Goal: Transaction & Acquisition: Purchase product/service

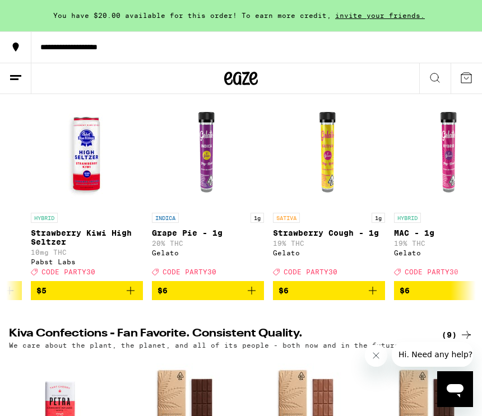
scroll to position [0, 833]
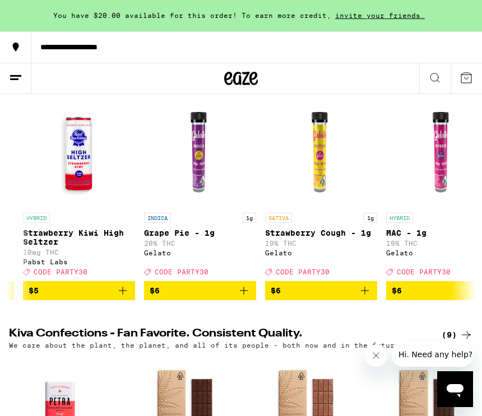
click at [433, 78] on icon at bounding box center [434, 77] width 13 height 13
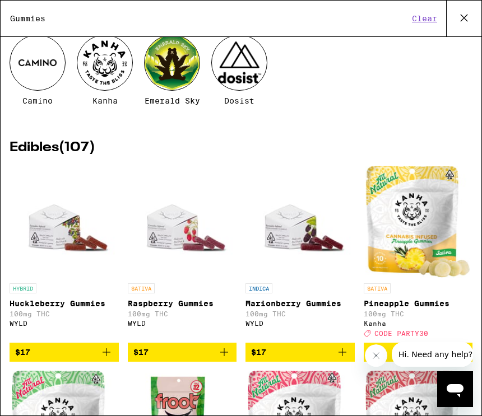
scroll to position [60, 0]
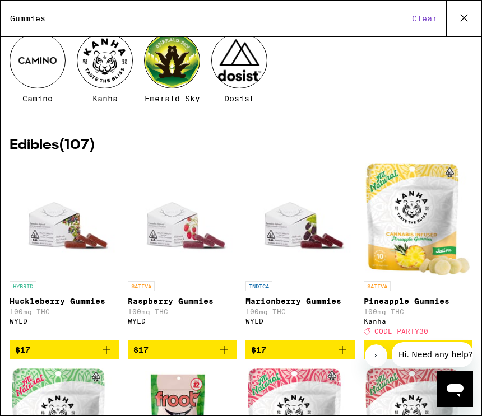
type input "Gummies"
click at [372, 361] on button "Close message from company" at bounding box center [376, 355] width 22 height 22
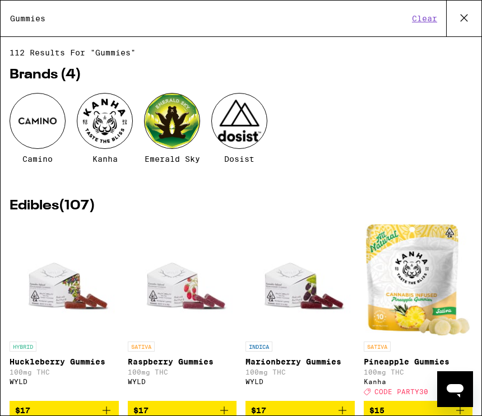
scroll to position [0, 0]
click at [431, 18] on button "Clear" at bounding box center [424, 18] width 32 height 10
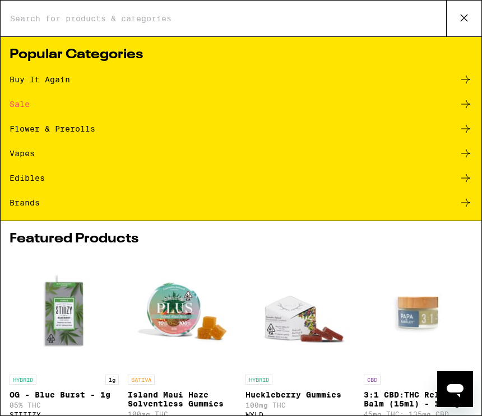
click at [30, 111] on div "Sale" at bounding box center [241, 103] width 463 height 13
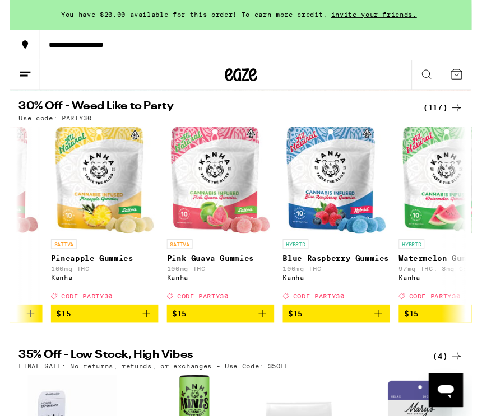
scroll to position [0, 2869]
click at [143, 332] on icon "Add to bag" at bounding box center [143, 328] width 8 height 8
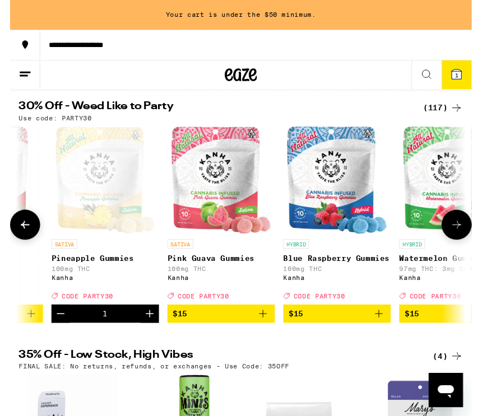
scroll to position [104, 0]
click at [147, 334] on icon "Increment" at bounding box center [145, 327] width 13 height 13
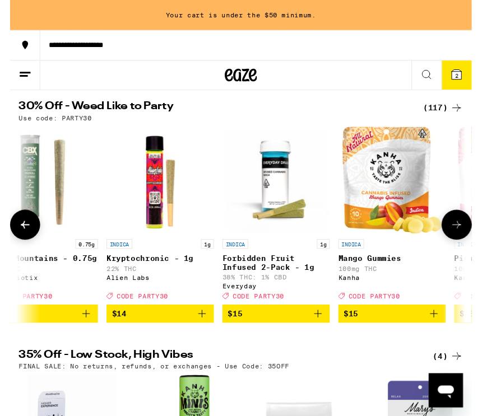
click at [338, 378] on h2 "35% Off - Low Stock, High Vibes" at bounding box center [213, 371] width 409 height 13
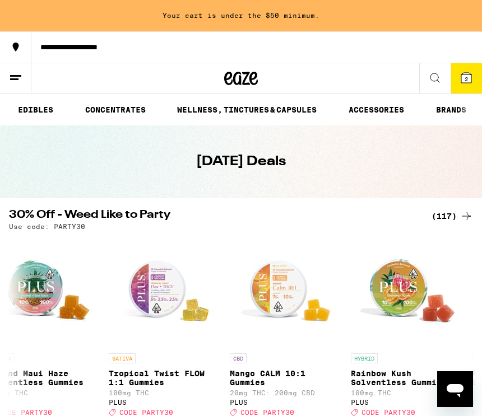
scroll to position [0, 265]
click at [381, 117] on link "ACCESSORIES" at bounding box center [376, 109] width 67 height 13
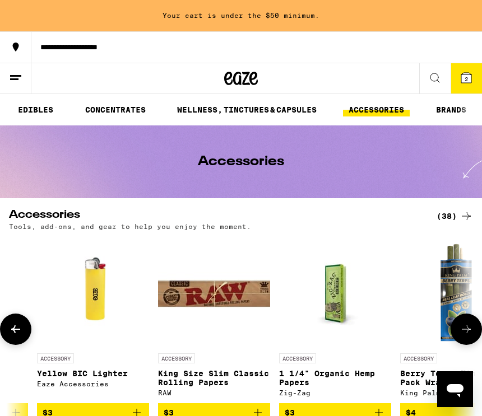
scroll to position [0, 930]
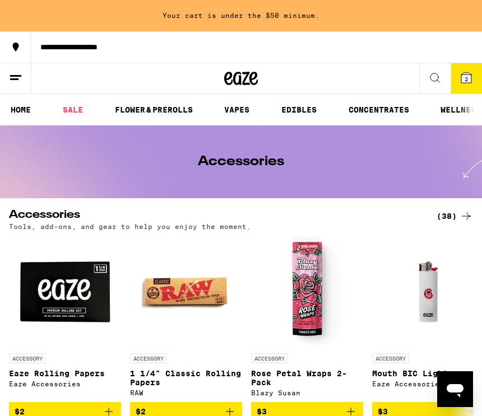
click at [66, 111] on link "SALE" at bounding box center [72, 109] width 31 height 13
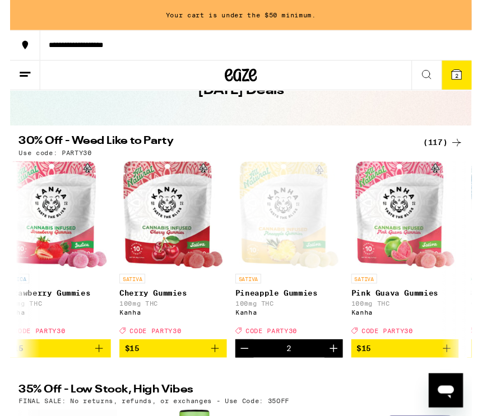
scroll to position [0, 2677]
click at [226, 355] on link "SATIVA Cherry Gummies 100mg THC Kanha Deal Created with Sketch. CODE PARTY30" at bounding box center [170, 262] width 112 height 186
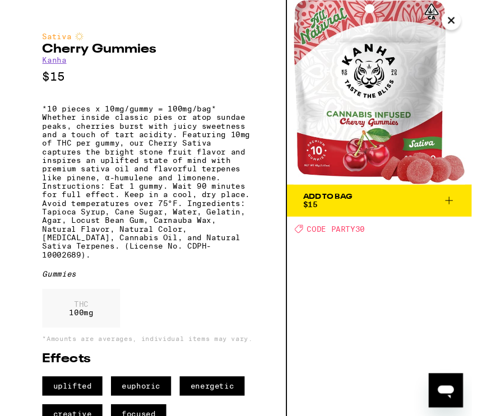
click at [355, 327] on div "Add To Bag $15 Deal Created with Sketch. CODE PARTY30" at bounding box center [385, 217] width 193 height 435
click at [208, 332] on div "THC 100 mg" at bounding box center [144, 325] width 221 height 46
click at [460, 32] on img at bounding box center [385, 96] width 193 height 193
click at [464, 15] on icon "Close" at bounding box center [460, 21] width 13 height 17
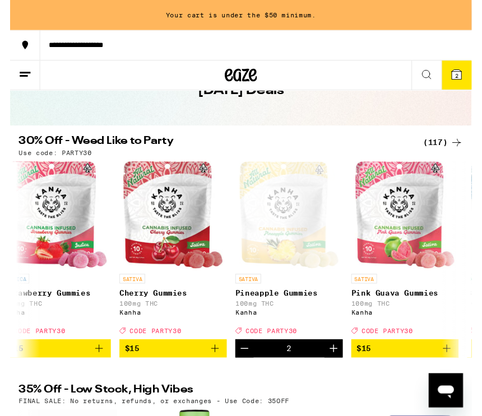
click at [209, 371] on icon "Add to bag" at bounding box center [213, 363] width 13 height 13
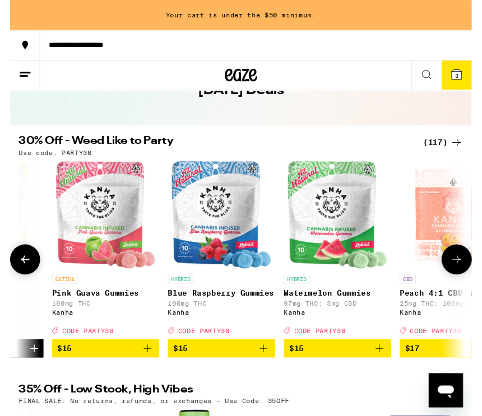
scroll to position [0, 2992]
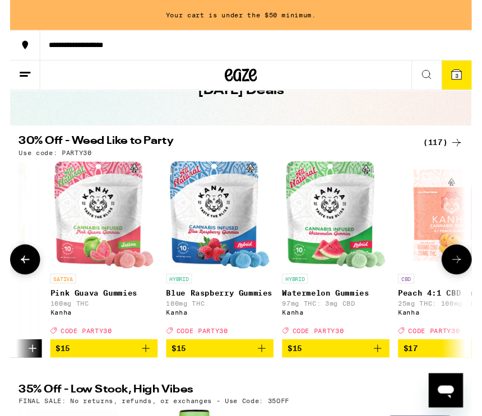
click at [189, 310] on p "Blue Raspberry Gummies" at bounding box center [219, 306] width 112 height 9
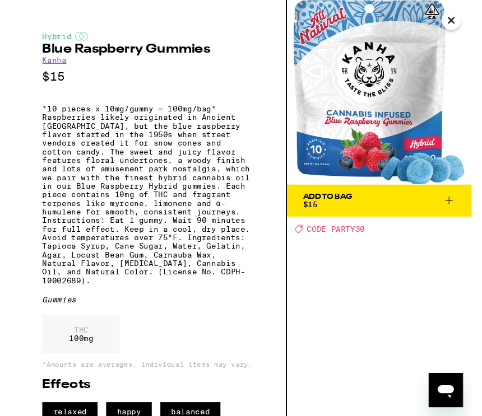
scroll to position [530, 0]
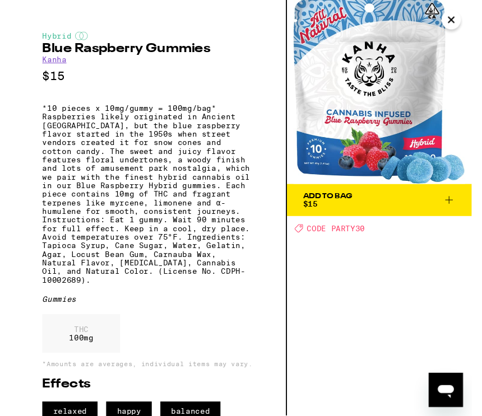
click at [468, 16] on button "Close" at bounding box center [460, 21] width 20 height 20
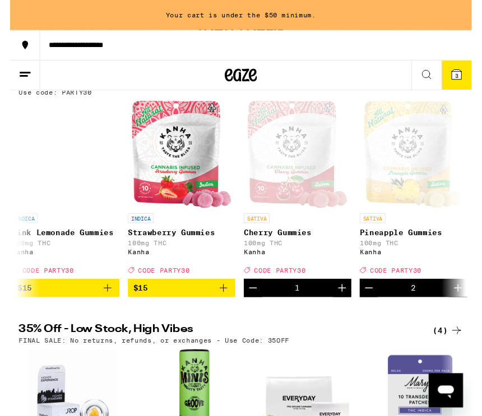
scroll to position [0, 2547]
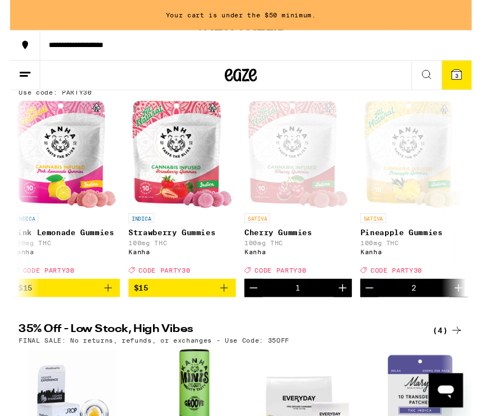
click at [344, 308] on icon "Increment" at bounding box center [347, 300] width 13 height 13
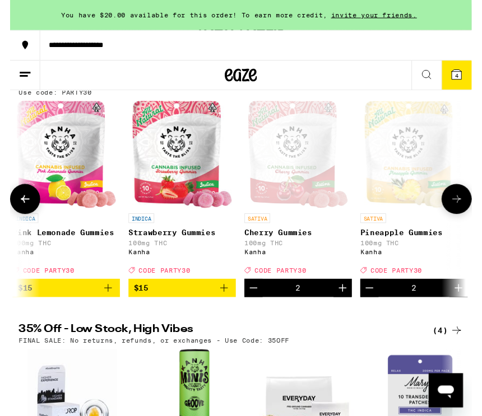
click at [462, 308] on icon "Increment" at bounding box center [468, 300] width 13 height 13
click at [472, 308] on icon "Increment" at bounding box center [468, 300] width 13 height 13
click at [468, 352] on icon at bounding box center [465, 344] width 13 height 13
click at [461, 352] on icon at bounding box center [465, 344] width 13 height 13
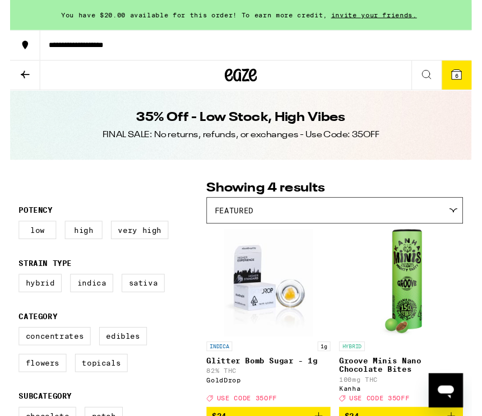
click at [105, 41] on button "**********" at bounding box center [241, 46] width 482 height 31
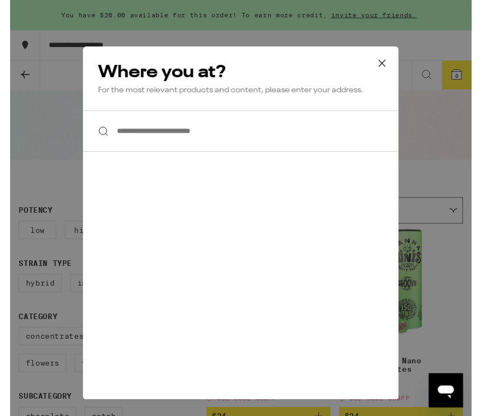
click at [103, 142] on div at bounding box center [240, 136] width 329 height 43
click at [157, 140] on input "**********" at bounding box center [240, 136] width 329 height 43
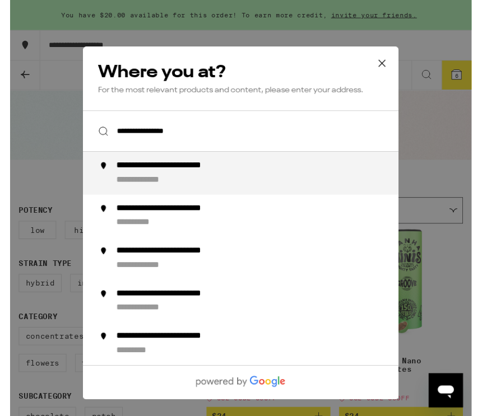
click at [251, 178] on div "**********" at bounding box center [186, 173] width 151 height 12
type input "**********"
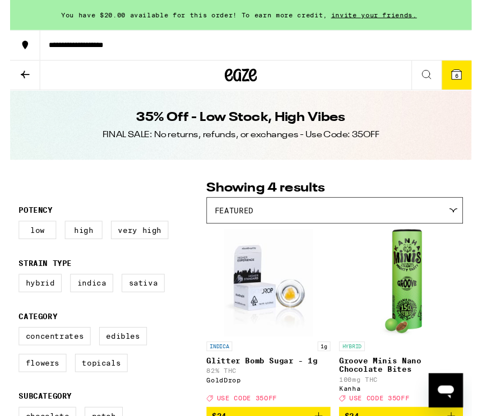
click at [461, 82] on icon at bounding box center [466, 78] width 10 height 10
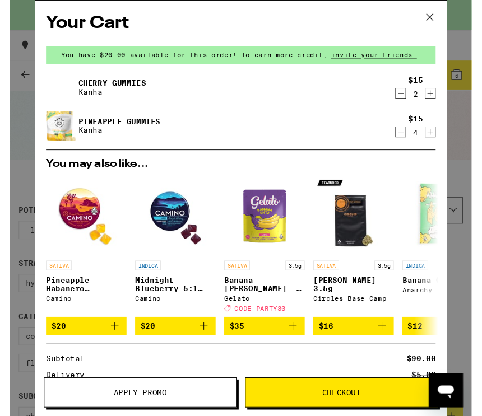
click at [157, 416] on button "Apply Promo" at bounding box center [135, 409] width 201 height 31
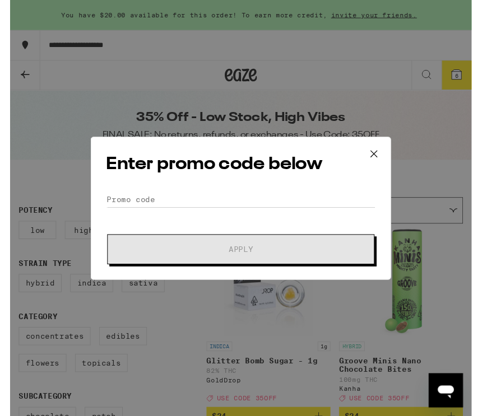
click at [382, 163] on icon at bounding box center [379, 160] width 17 height 17
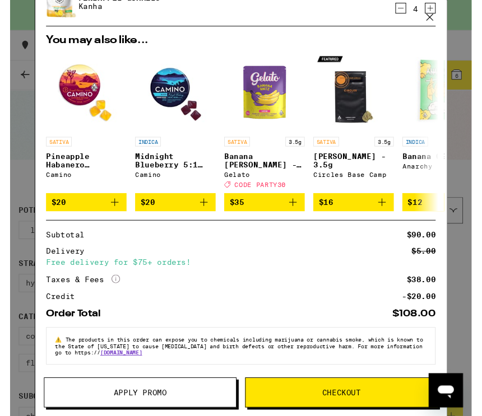
scroll to position [143, 0]
click at [368, 412] on span "Checkout" at bounding box center [346, 410] width 200 height 8
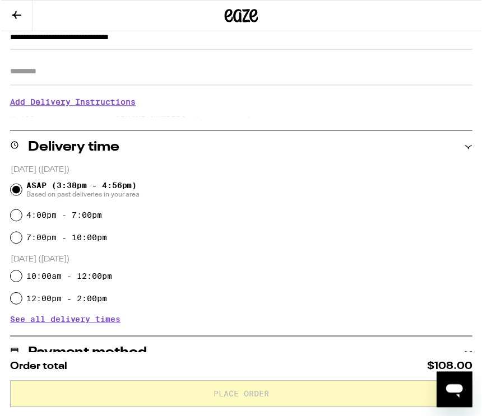
scroll to position [173, 0]
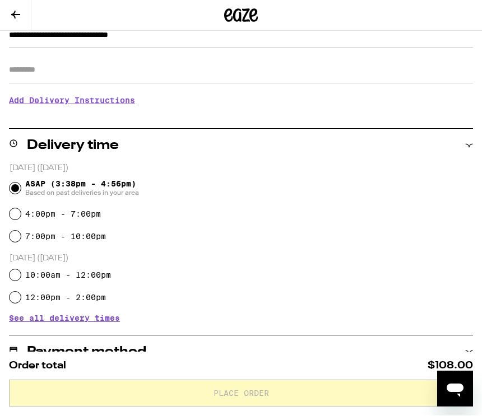
click at [18, 211] on div "4:00pm - 7:00pm" at bounding box center [241, 214] width 463 height 22
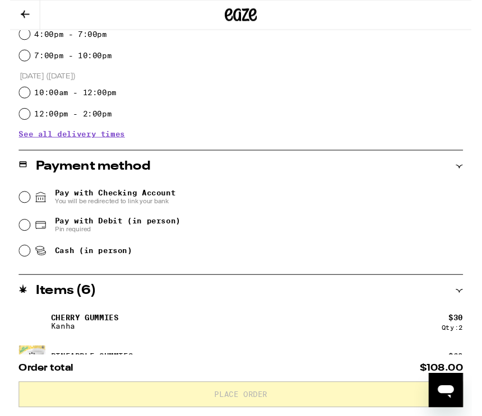
scroll to position [356, 0]
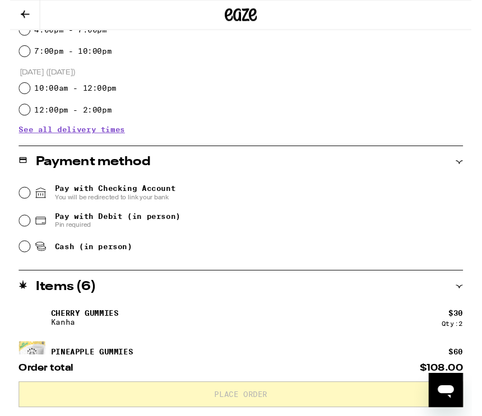
click at [21, 231] on input "Pay with Debit (in person) Pin required" at bounding box center [15, 230] width 11 height 11
radio input "true"
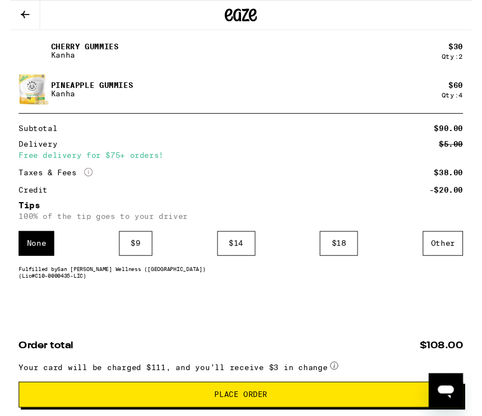
scroll to position [637, 0]
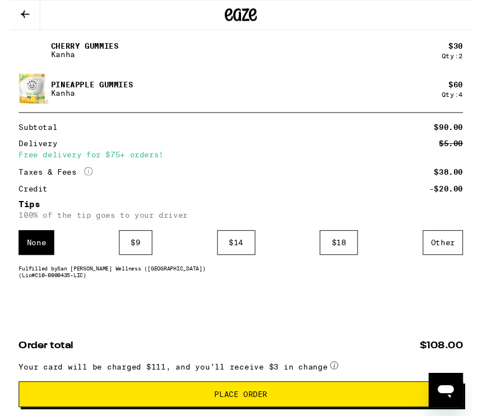
click at [450, 260] on div "Other" at bounding box center [452, 254] width 42 height 26
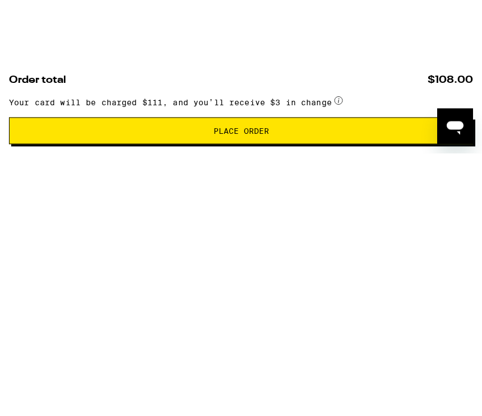
type input "5"
click at [464, 276] on div "Save" at bounding box center [463, 288] width 20 height 25
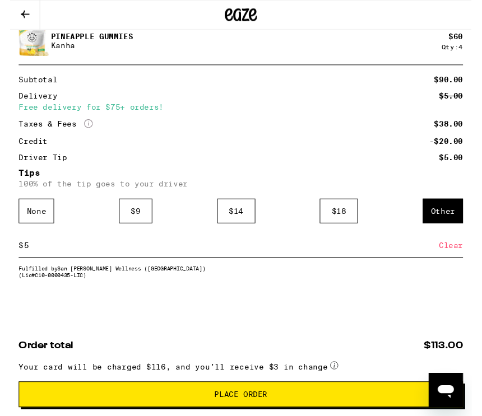
scroll to position [695, 0]
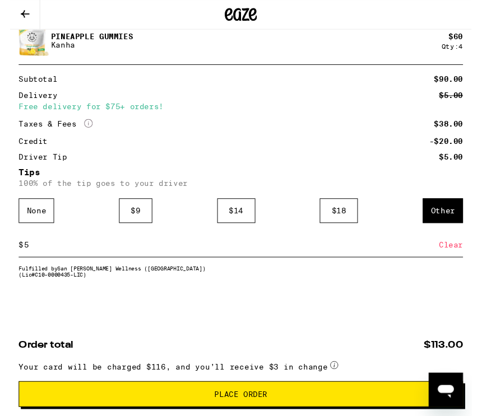
click at [248, 416] on span "Place Order" at bounding box center [240, 412] width 55 height 8
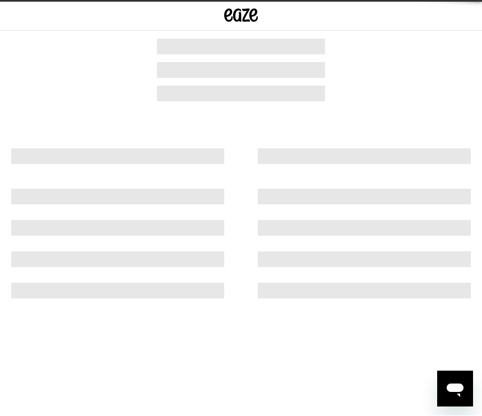
scroll to position [1, 0]
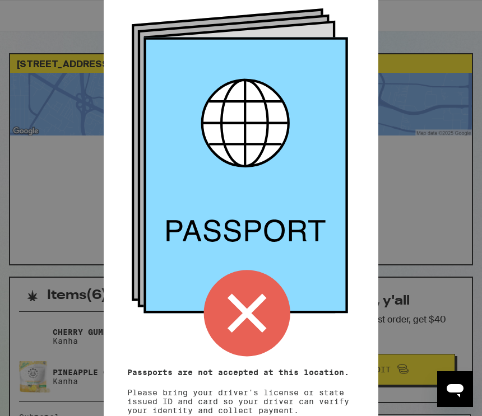
click at [260, 309] on icon at bounding box center [247, 313] width 86 height 86
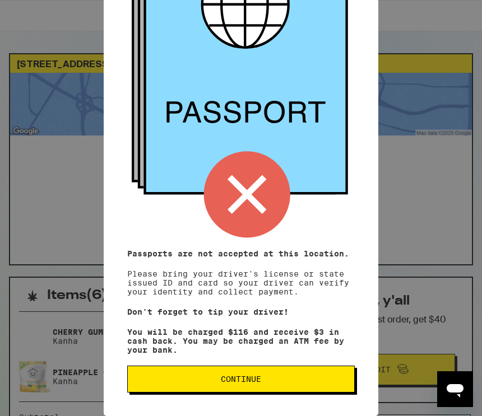
scroll to position [125, 0]
click at [252, 375] on span "Continue" at bounding box center [241, 379] width 40 height 8
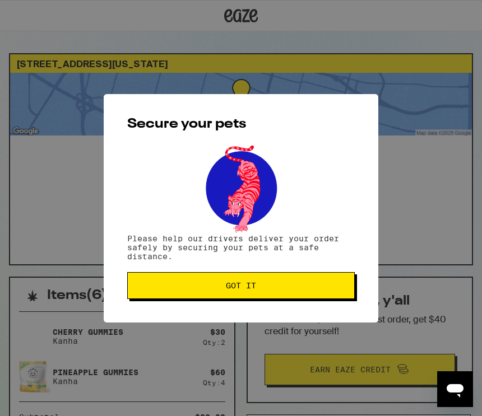
click at [263, 288] on span "Got it" at bounding box center [241, 286] width 208 height 8
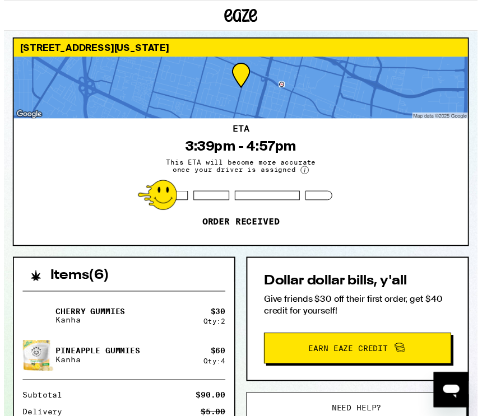
scroll to position [213, 0]
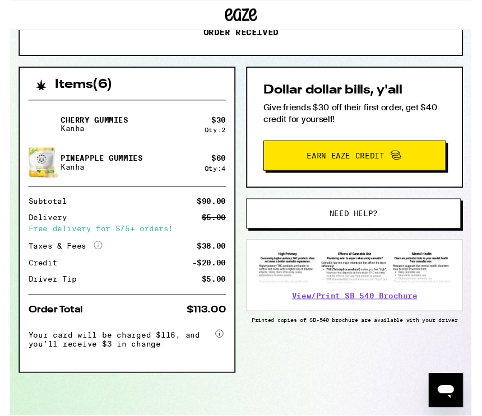
click at [194, 347] on span "Your card will be charged $116, and you’ll receive $3 in change" at bounding box center [115, 353] width 193 height 22
click at [407, 156] on icon at bounding box center [402, 162] width 13 height 13
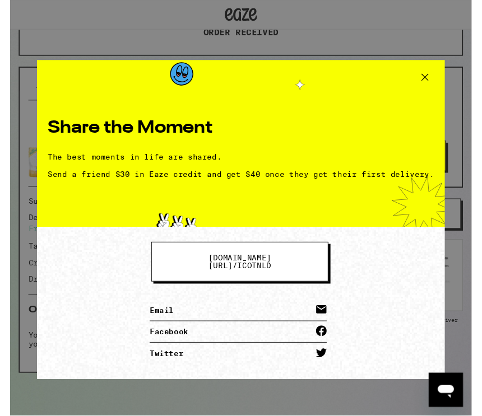
click at [435, 84] on icon at bounding box center [433, 81] width 17 height 17
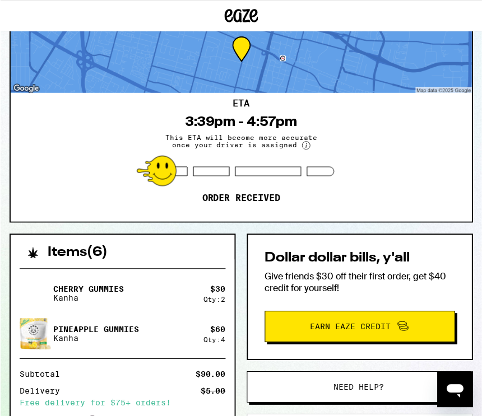
scroll to position [0, 0]
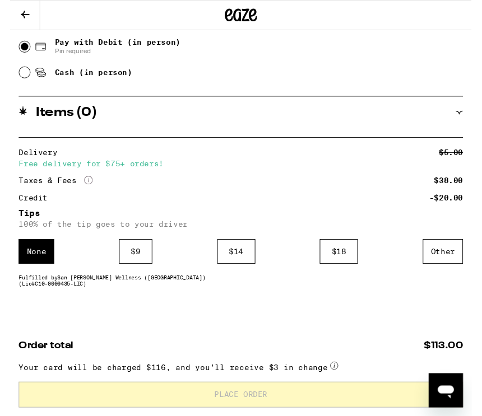
scroll to position [555, 0]
